Goal: Find specific page/section: Find specific page/section

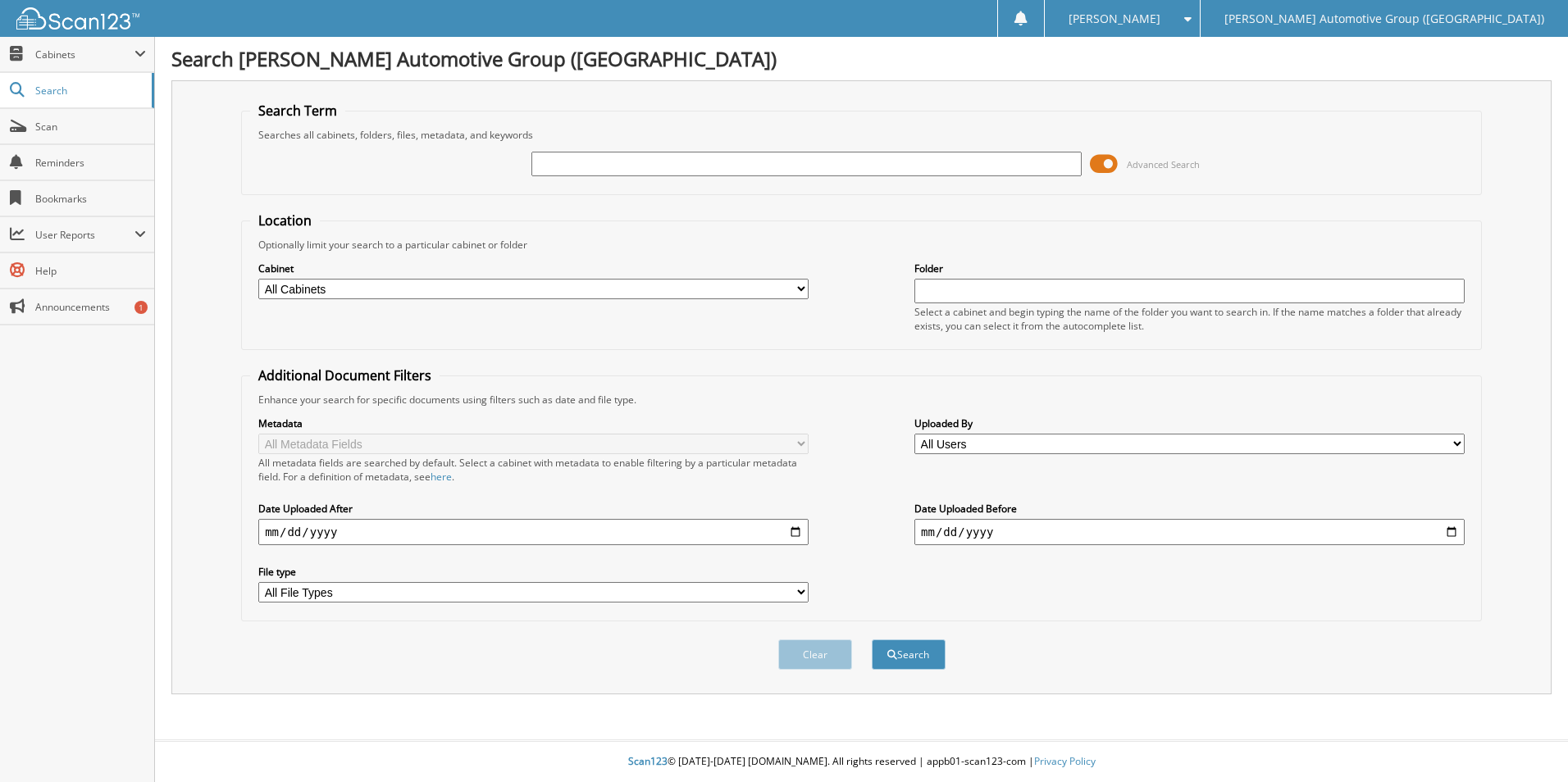
click at [704, 288] on select "All Cabinets ACCOUNTS PAYABLE ACCOUNTS RECEIVABLE CANCELLATIONS CO LCC LCD CAR …" at bounding box center [533, 288] width 551 height 20
select select "44275"
click at [258, 279] on select "All Cabinets ACCOUNTS PAYABLE ACCOUNTS RECEIVABLE CANCELLATIONS CO LCC LCD CAR …" at bounding box center [533, 288] width 551 height 20
click at [697, 165] on input "text" at bounding box center [806, 164] width 551 height 25
type input "JG326454"
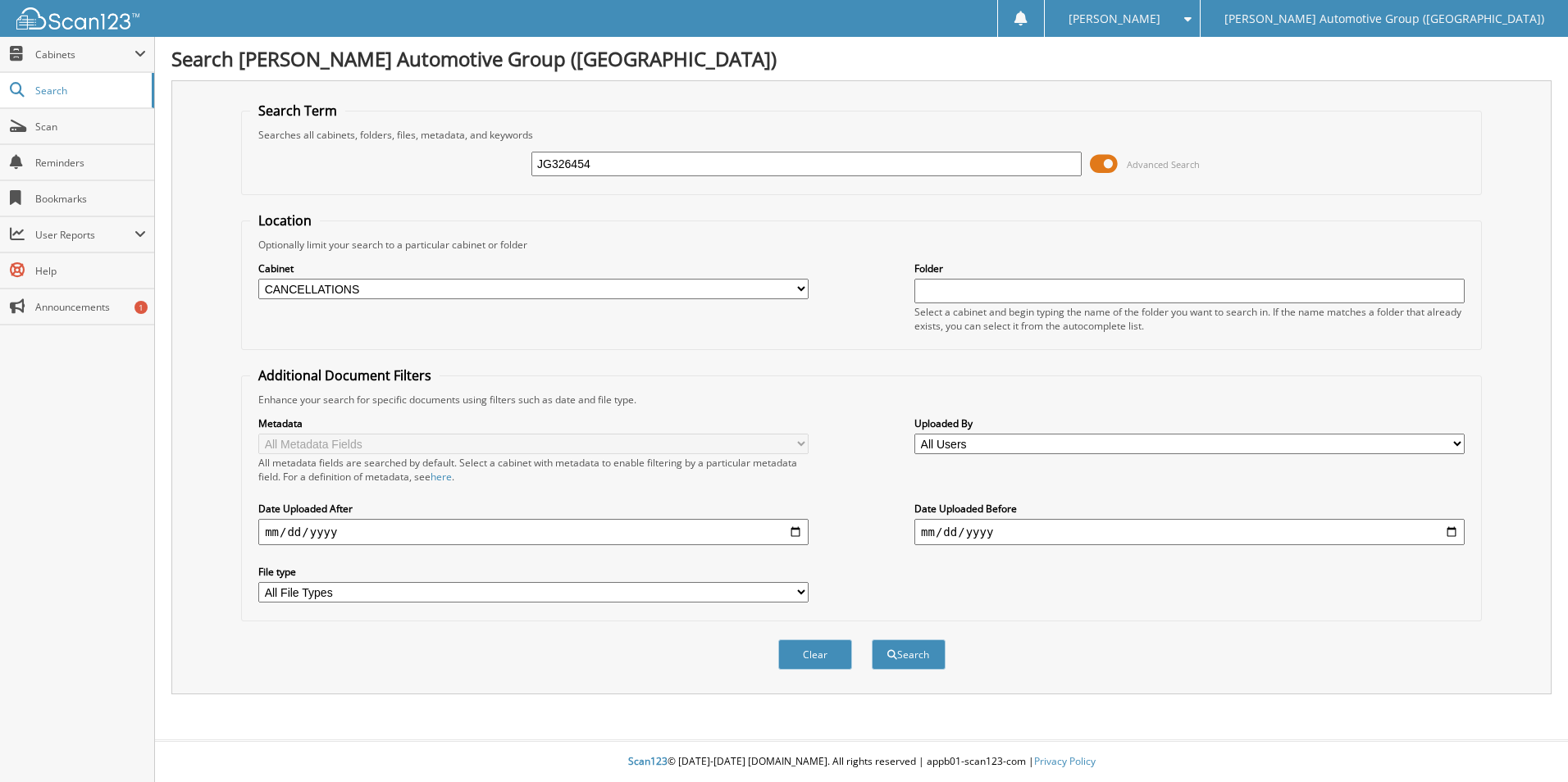
click at [872, 639] on button "Search" at bounding box center [908, 654] width 74 height 30
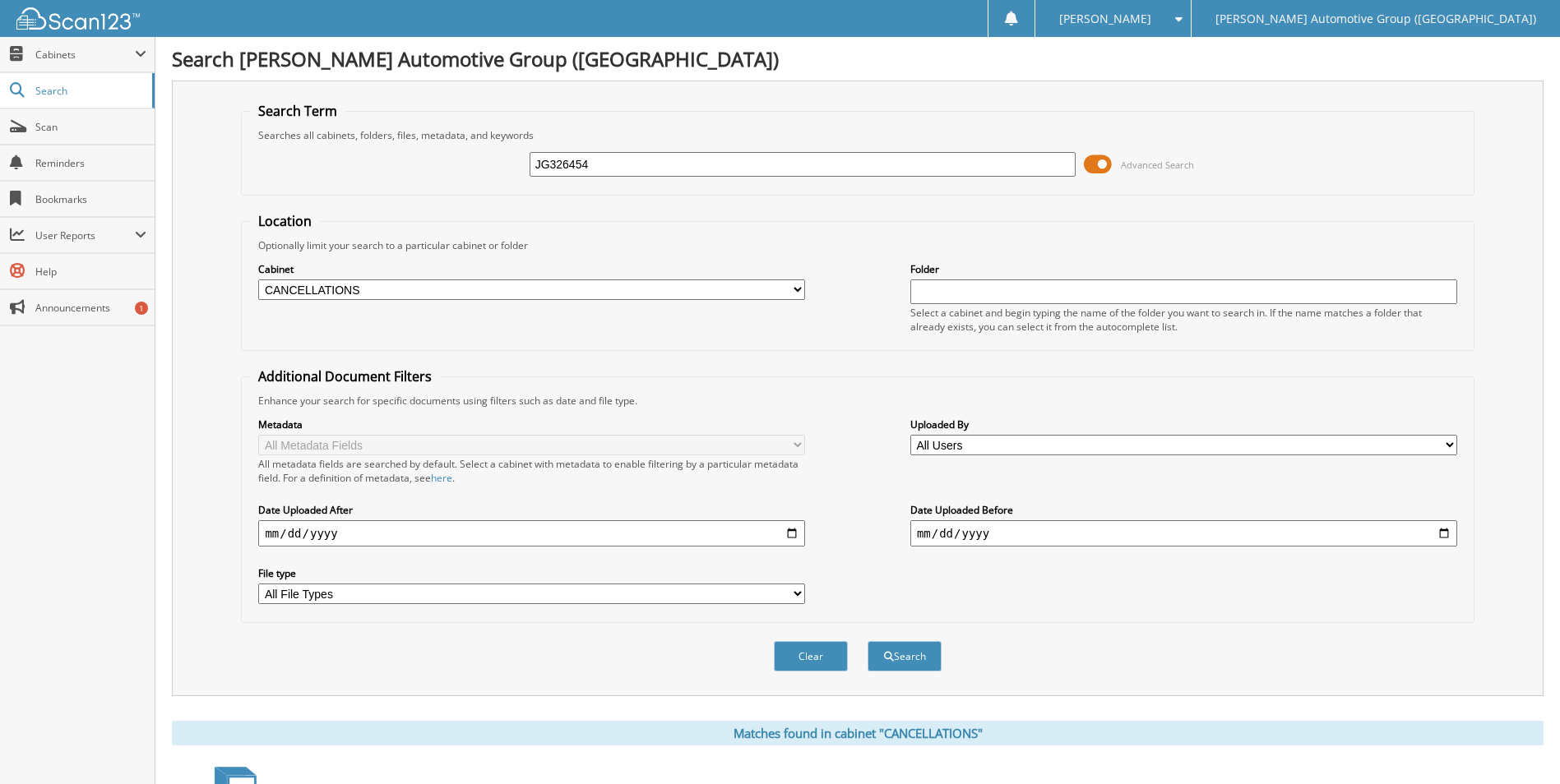
drag, startPoint x: 933, startPoint y: 160, endPoint x: 195, endPoint y: 173, distance: 738.1
click at [195, 172] on div "Search Term Searches all cabinets, folders, files, metadata, and keywords JG326…" at bounding box center [858, 388] width 1371 height 616
type input "SN655131"
click at [868, 641] on button "Search" at bounding box center [904, 655] width 74 height 30
drag, startPoint x: 678, startPoint y: 160, endPoint x: 215, endPoint y: 195, distance: 464.3
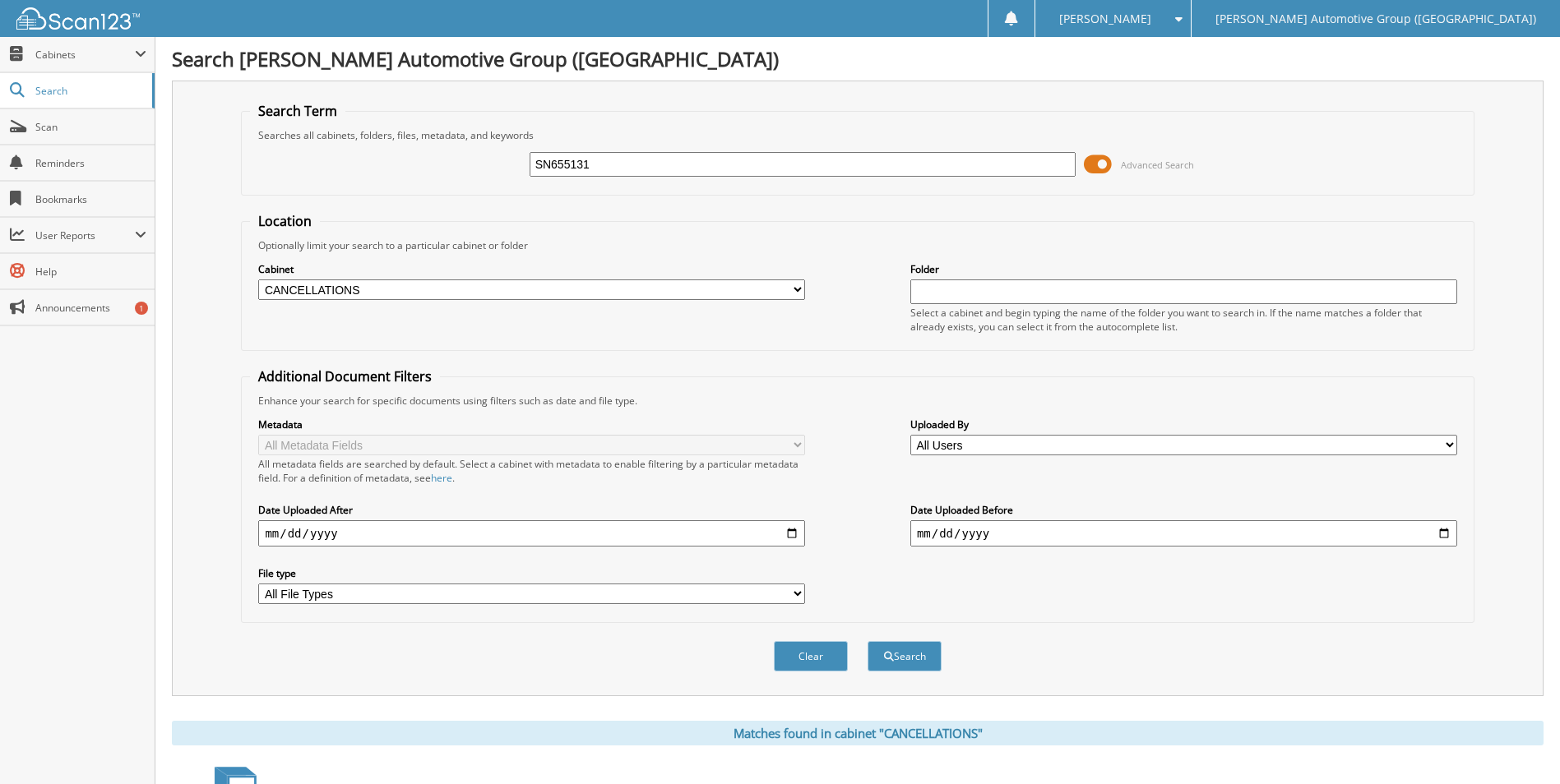
click at [209, 195] on div "Search Term Searches all cabinets, folders, files, metadata, and keywords SN655…" at bounding box center [858, 388] width 1371 height 616
type input "SN596894"
click at [868, 641] on button "Search" at bounding box center [904, 655] width 74 height 30
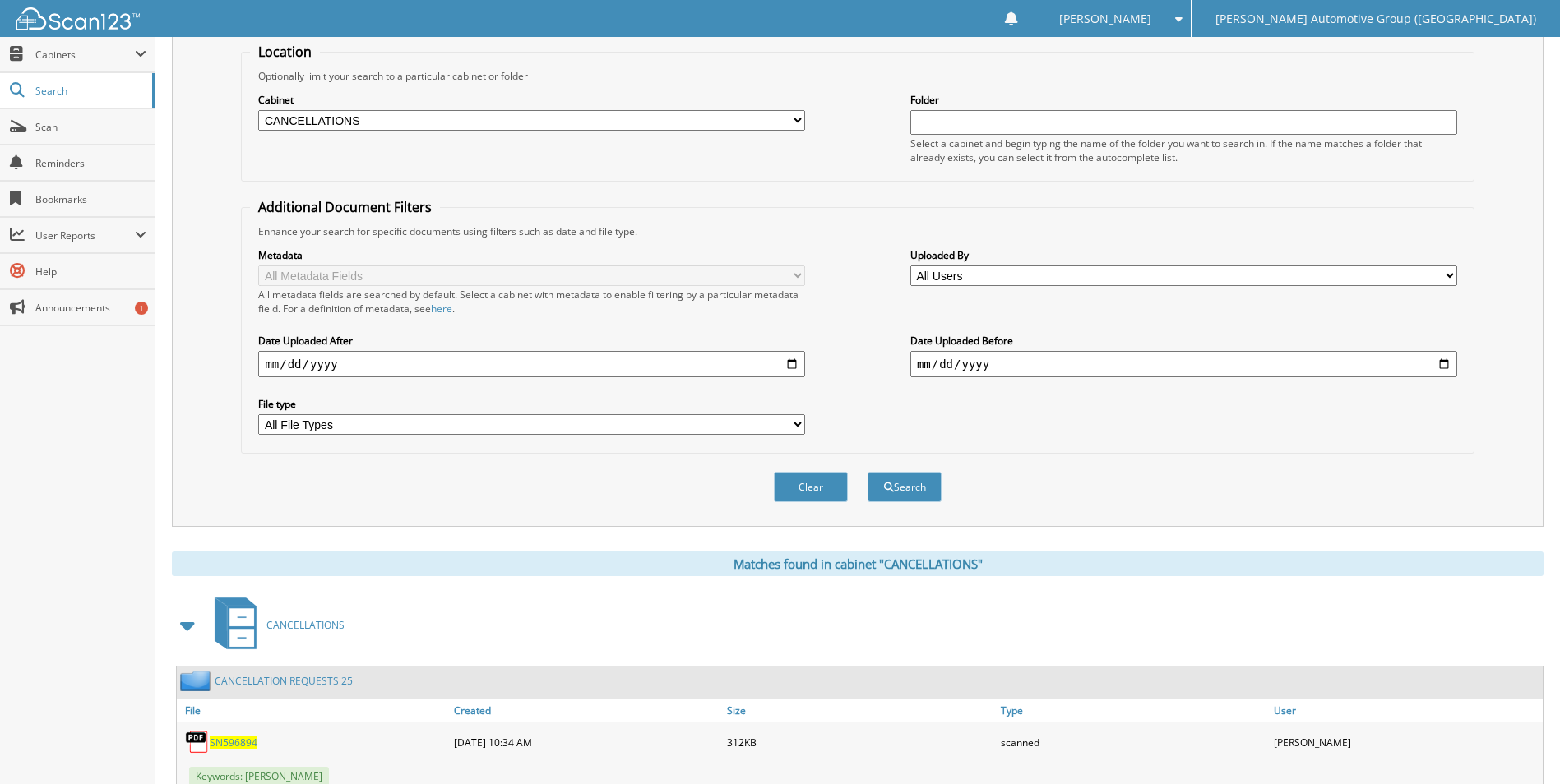
scroll to position [642, 0]
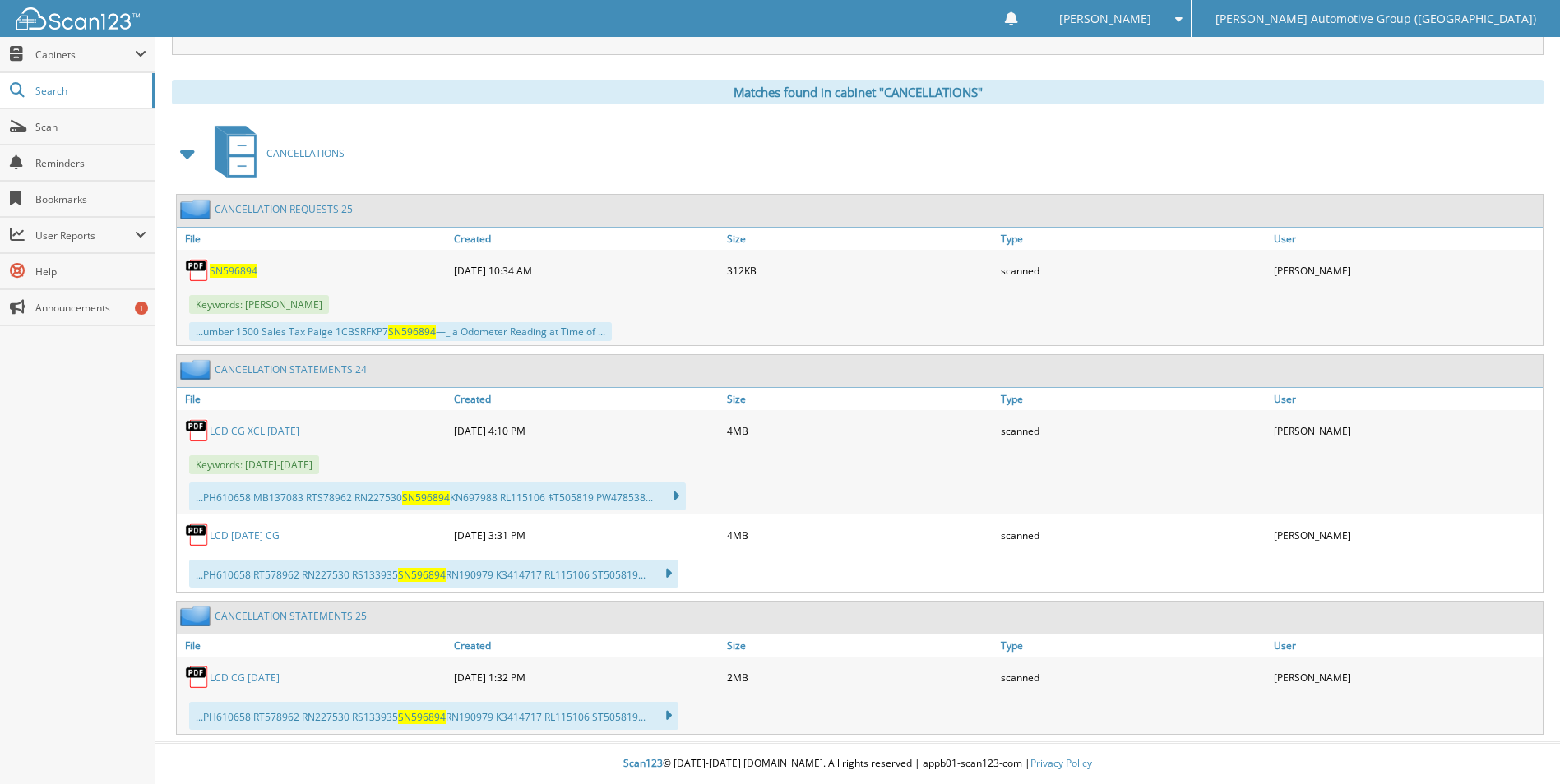
click at [228, 264] on span "SN596894" at bounding box center [233, 271] width 47 height 14
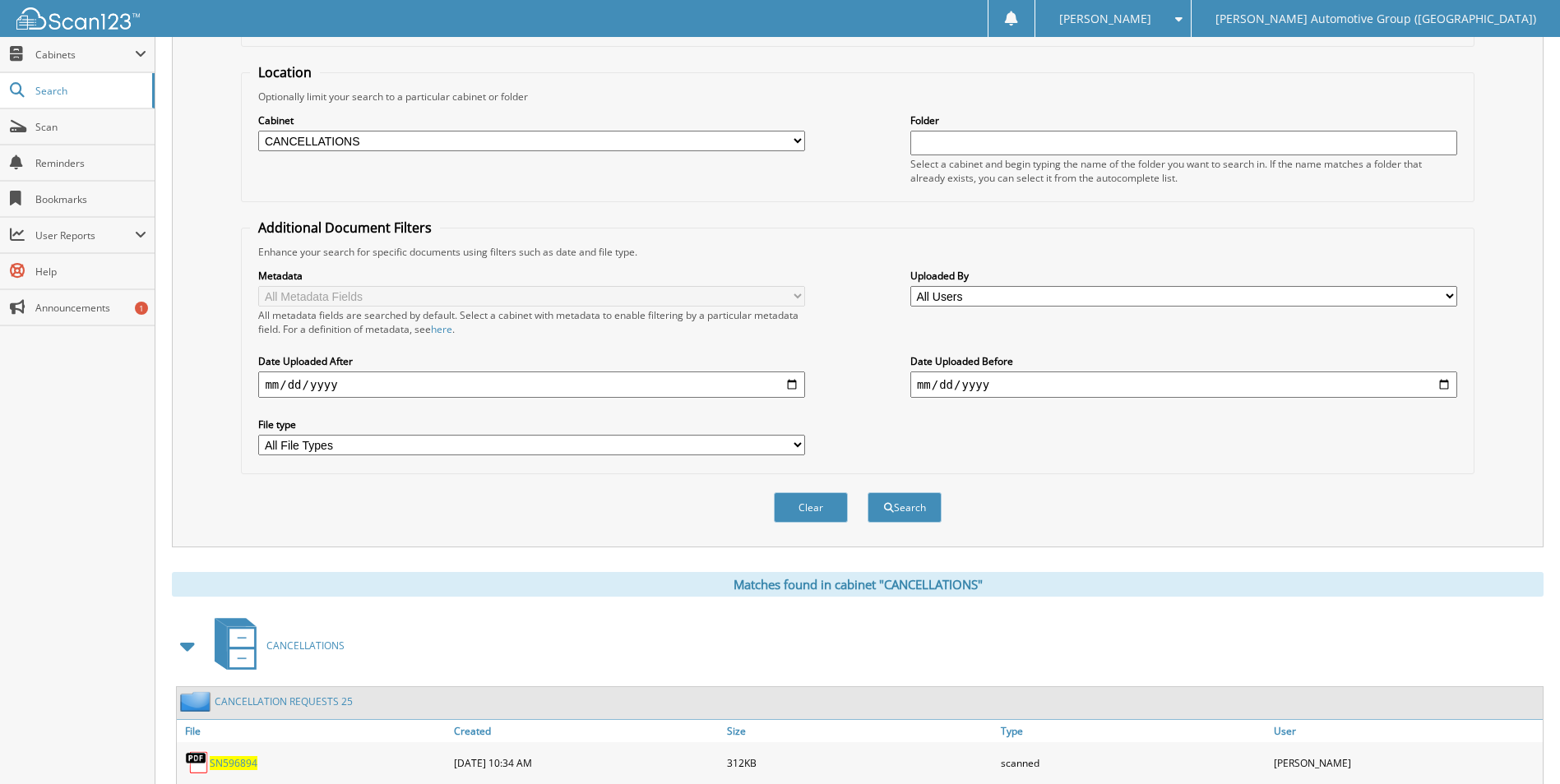
scroll to position [0, 0]
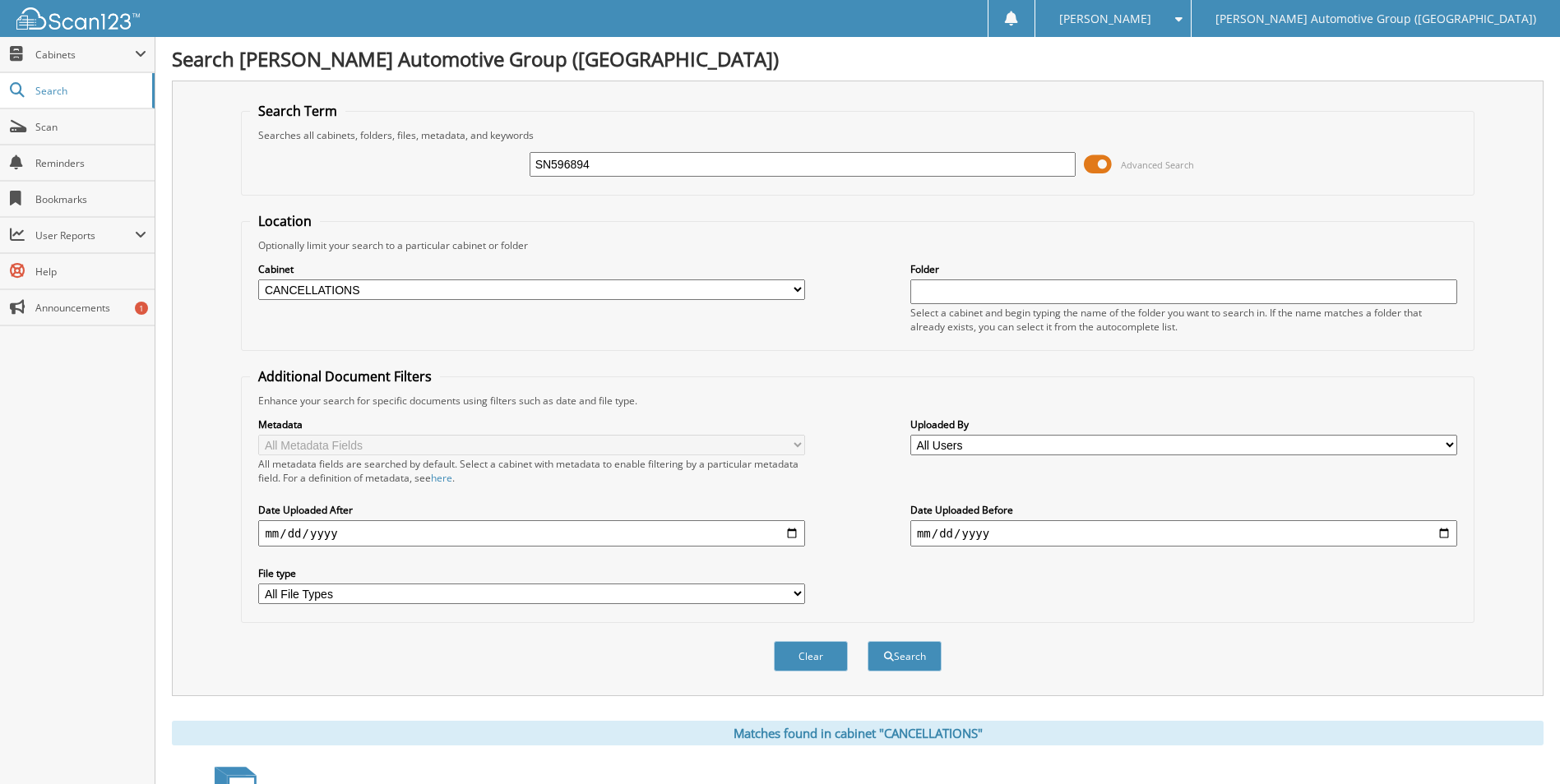
drag, startPoint x: 794, startPoint y: 164, endPoint x: 299, endPoint y: 65, distance: 504.8
click at [468, 107] on fieldset "Search Term Searches all cabinets, folders, files, metadata, and keywords SN596…" at bounding box center [857, 148] width 1233 height 94
type input "B"
type input "NX008865"
click at [868, 641] on button "Search" at bounding box center [904, 655] width 74 height 30
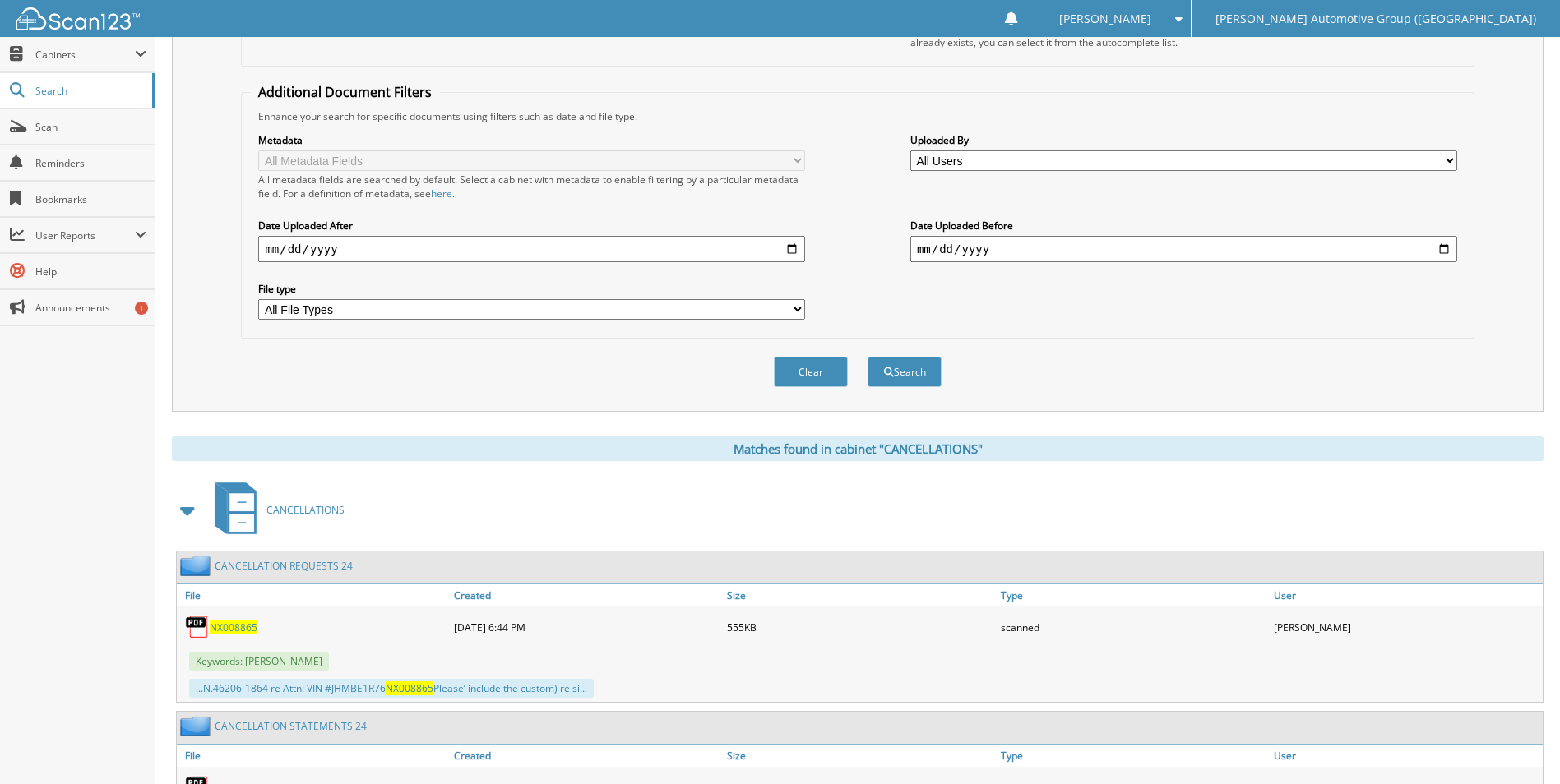
scroll to position [657, 0]
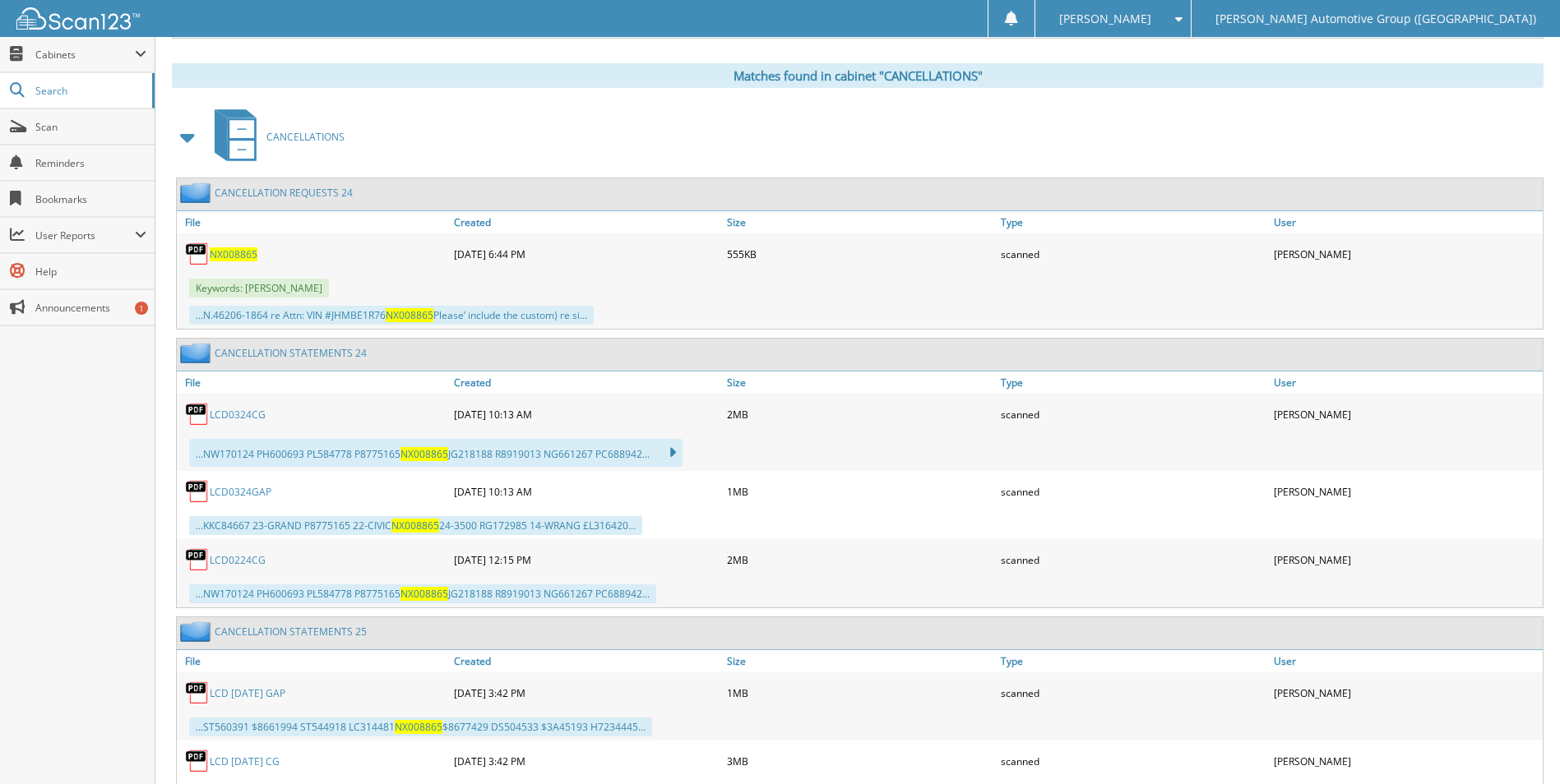
click at [246, 256] on span "NX008865" at bounding box center [233, 254] width 47 height 14
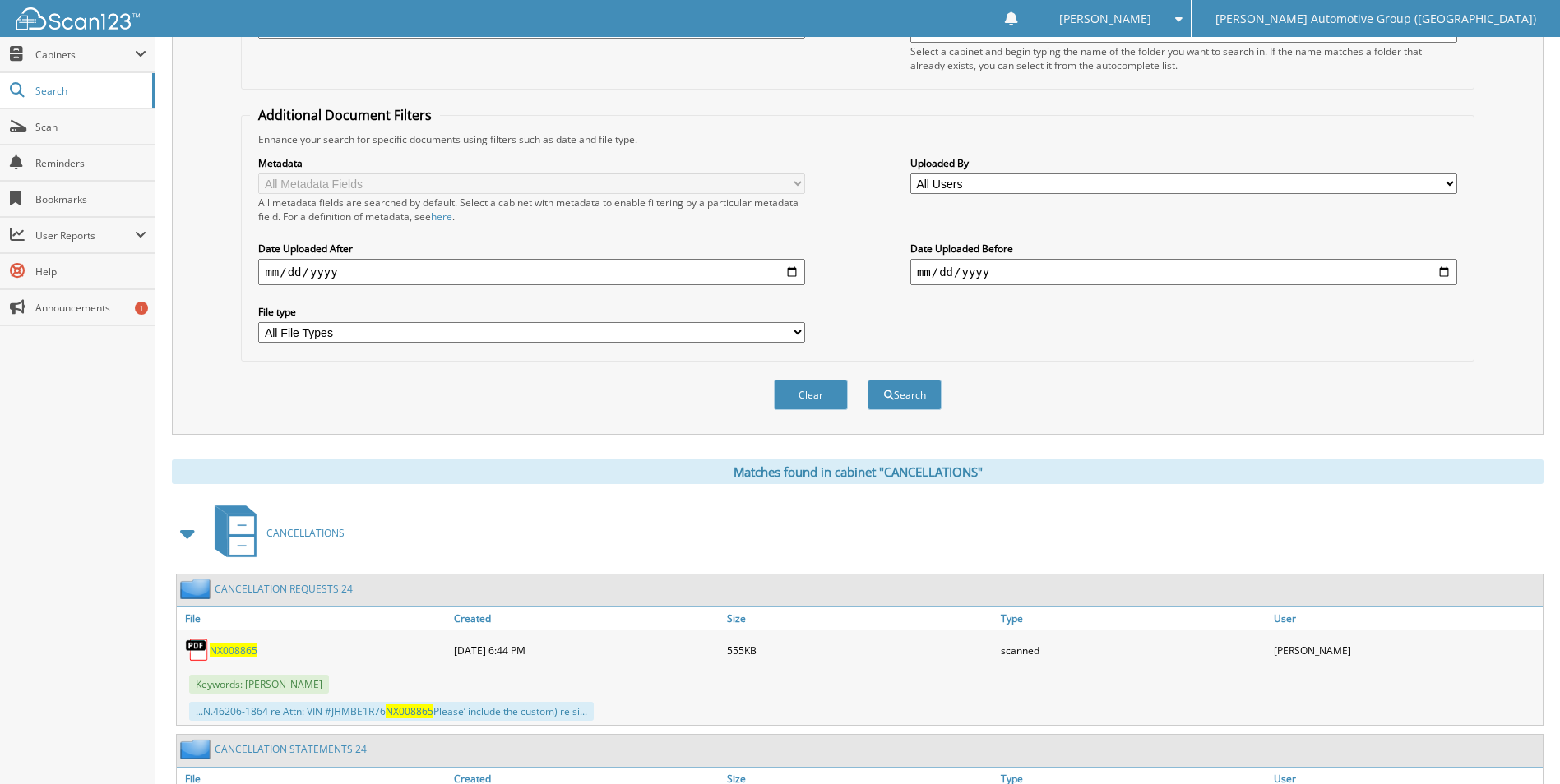
scroll to position [82, 0]
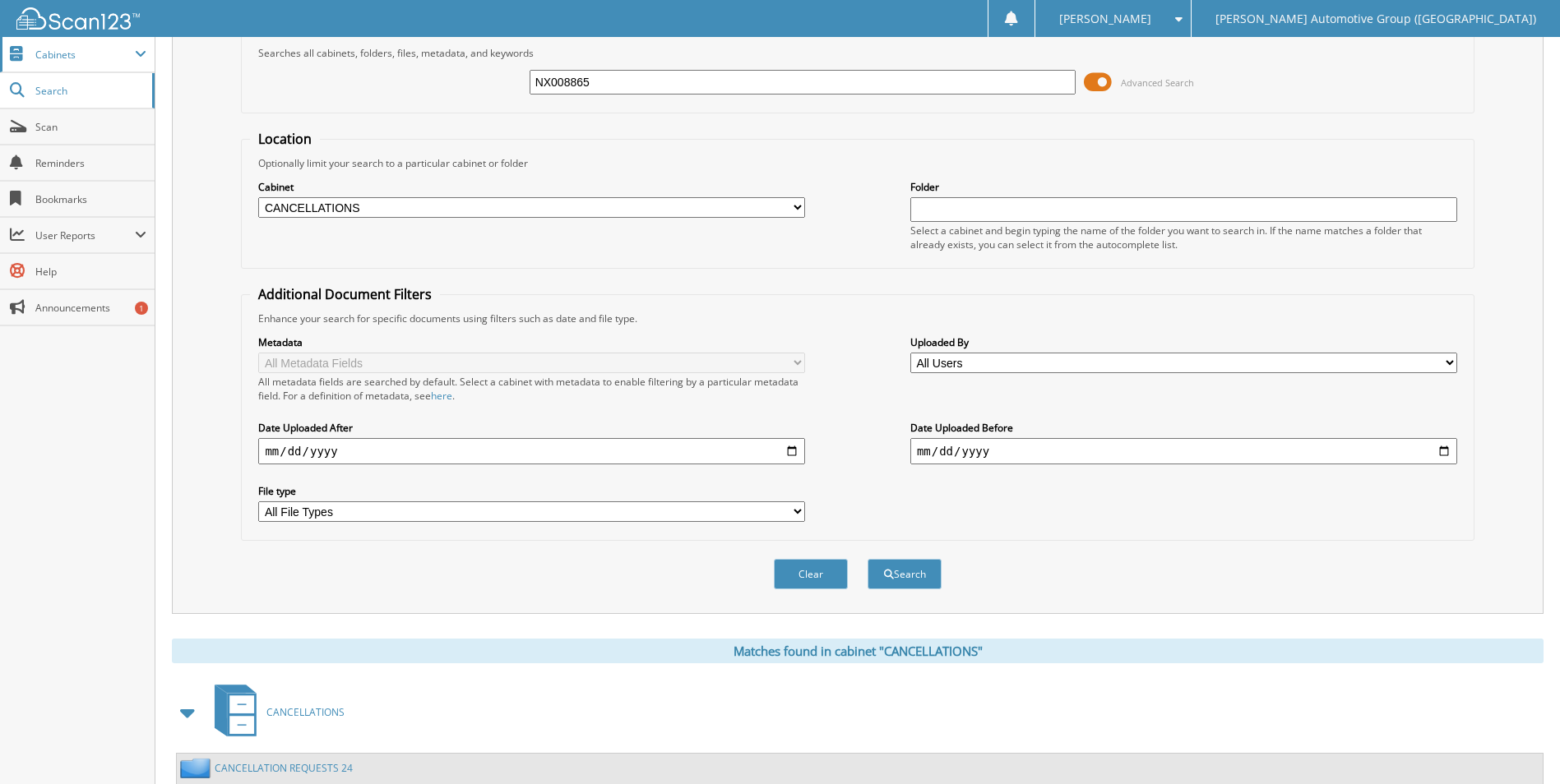
drag, startPoint x: 802, startPoint y: 85, endPoint x: 41, endPoint y: 70, distance: 761.1
click at [49, 67] on body "McKenzie M. Settings Logout Lewis Automotive Group (AR) Close Cabinets My Compa…" at bounding box center [780, 742] width 1560 height 1650
type input "FC748863"
click at [868, 559] on button "Search" at bounding box center [904, 573] width 74 height 30
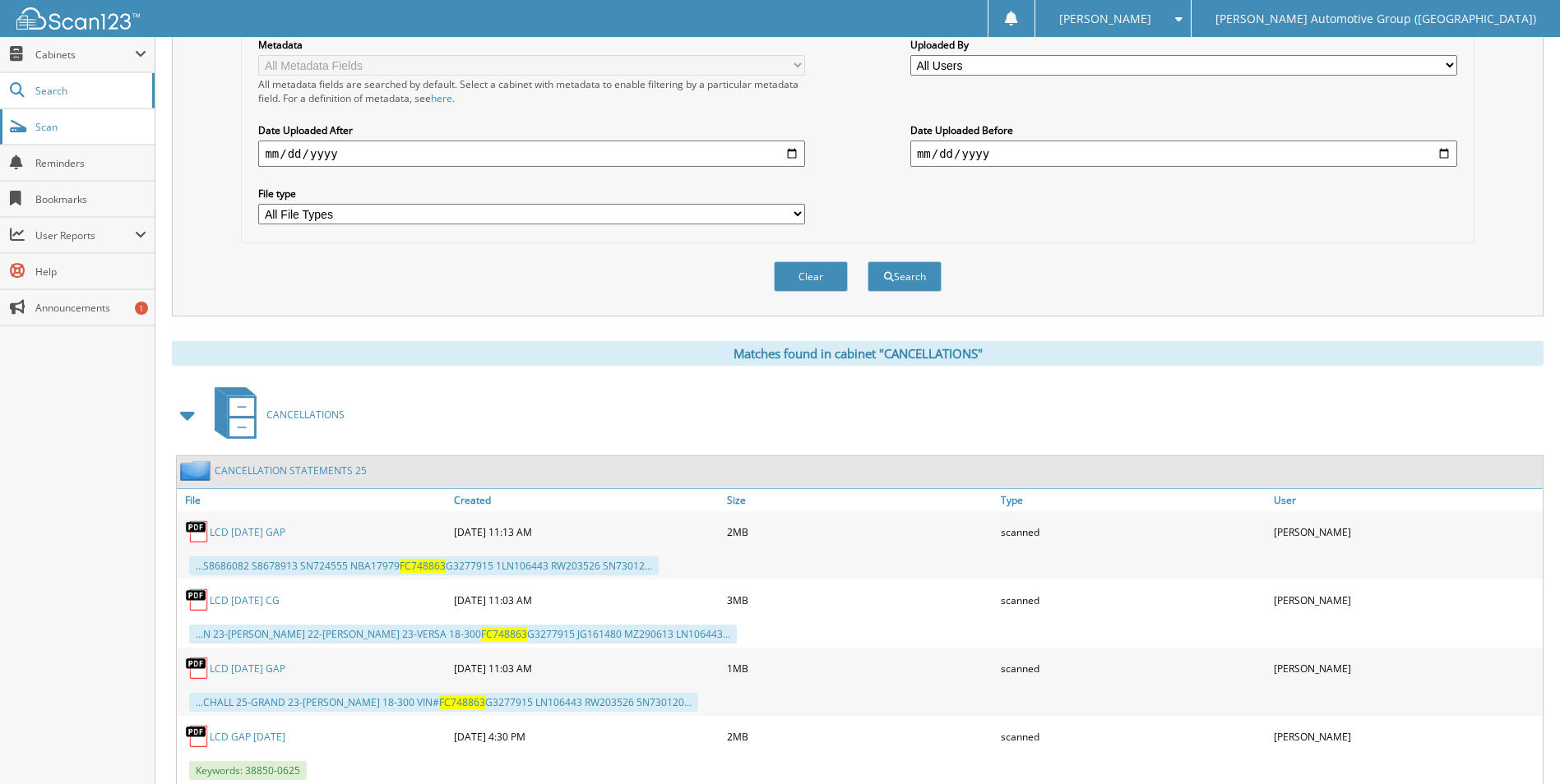
scroll to position [294, 0]
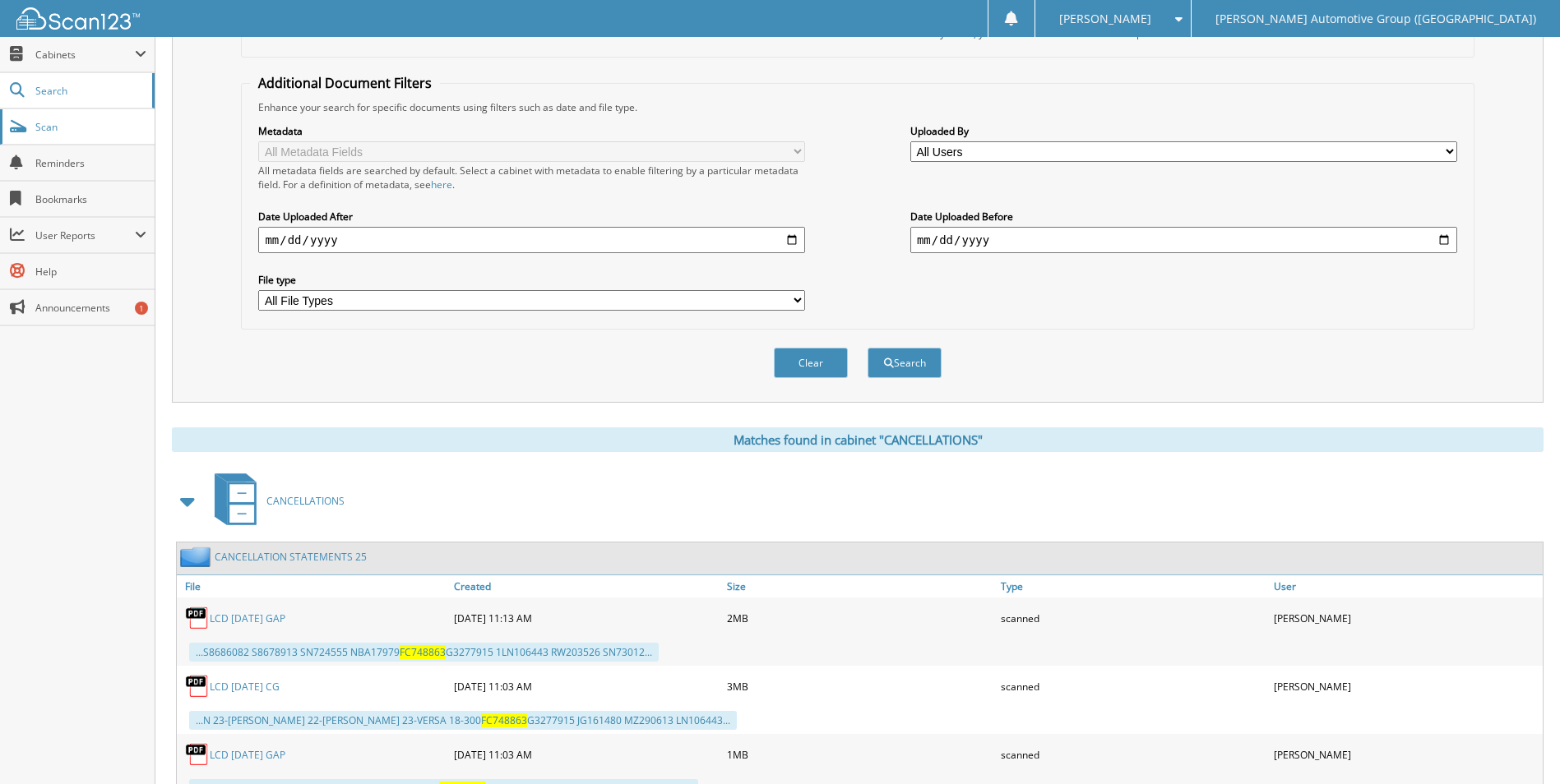
click at [52, 126] on span "Scan" at bounding box center [91, 127] width 111 height 14
